Goal: Task Accomplishment & Management: Manage account settings

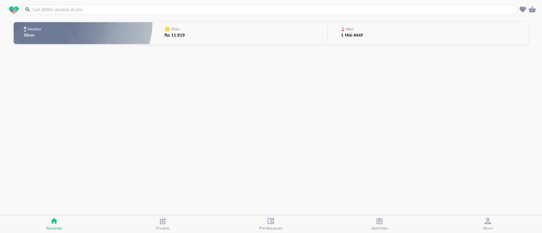
click at [390, 30] on button "Misi 1 Misi Aktif" at bounding box center [428, 33] width 201 height 25
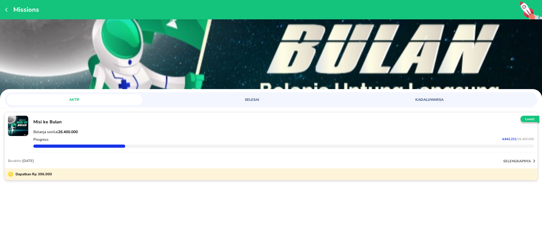
click at [422, 101] on span "KADALUWARSA" at bounding box center [430, 100] width 128 height 5
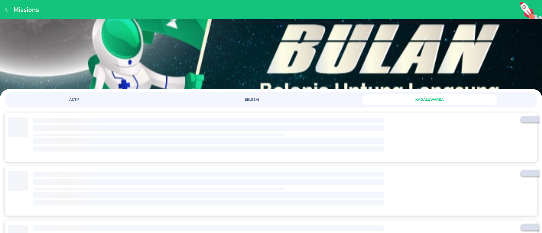
click at [275, 95] on button "SELESAI" at bounding box center [252, 99] width 136 height 11
click at [389, 101] on span "KADALUWARSA" at bounding box center [430, 100] width 128 height 5
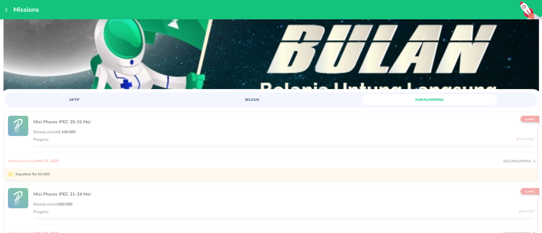
click at [249, 99] on span "SELESAI" at bounding box center [252, 100] width 128 height 5
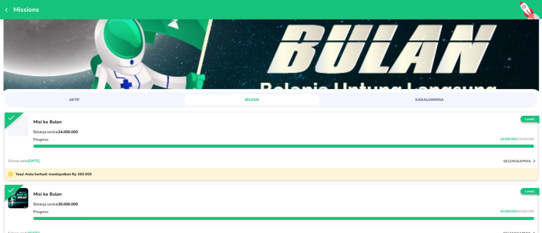
click at [412, 98] on span "KADALUWARSA" at bounding box center [430, 100] width 128 height 5
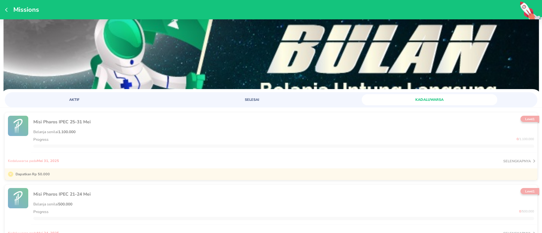
click at [56, 101] on span "AKTIF" at bounding box center [74, 100] width 128 height 5
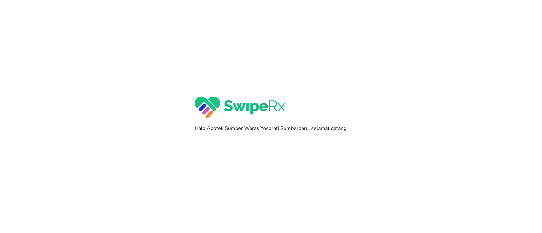
click at [314, 148] on div at bounding box center [271, 116] width 542 height 233
